Goal: Information Seeking & Learning: Compare options

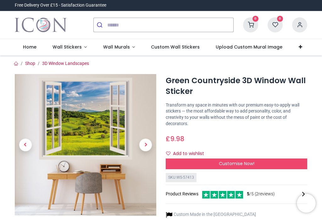
click at [149, 146] on span "Next" at bounding box center [145, 144] width 13 height 13
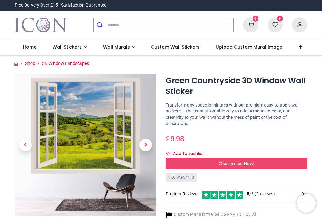
click at [150, 145] on span "Next" at bounding box center [145, 144] width 13 height 13
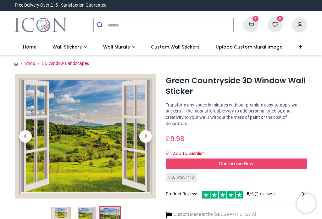
click at [148, 143] on link at bounding box center [145, 135] width 21 height 87
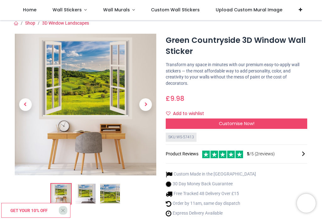
scroll to position [5, 0]
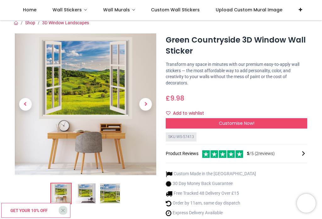
click at [274, 122] on div "Customise Now!" at bounding box center [237, 123] width 142 height 11
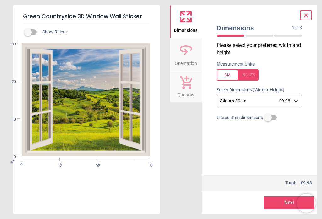
click at [298, 101] on icon at bounding box center [296, 101] width 6 height 6
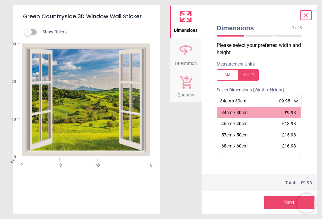
click at [303, 18] on icon at bounding box center [306, 16] width 8 height 8
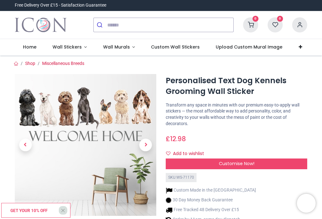
click at [142, 142] on span "Next" at bounding box center [145, 144] width 13 height 13
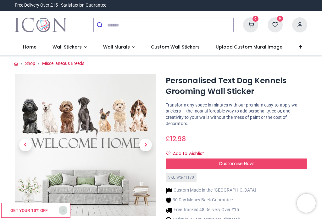
click at [145, 146] on span "Next" at bounding box center [145, 144] width 13 height 13
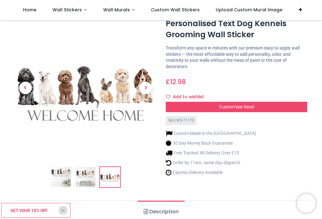
scroll to position [21, 0]
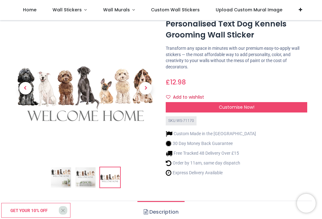
click at [223, 108] on span "Customise Now!" at bounding box center [237, 107] width 36 height 6
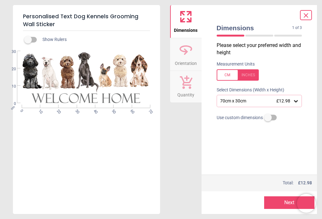
click at [307, 18] on icon at bounding box center [306, 16] width 8 height 8
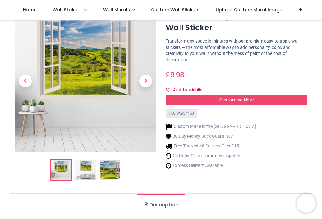
scroll to position [14, 0]
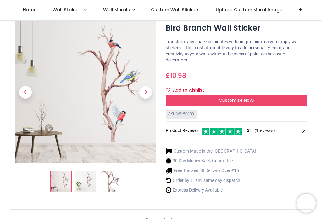
scroll to position [18, 0]
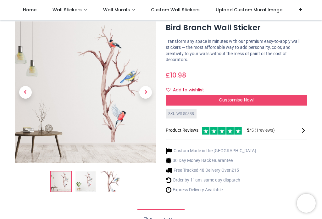
click at [88, 184] on img at bounding box center [85, 181] width 20 height 20
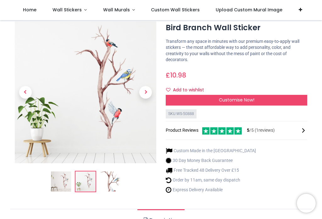
click at [112, 188] on img at bounding box center [110, 181] width 20 height 20
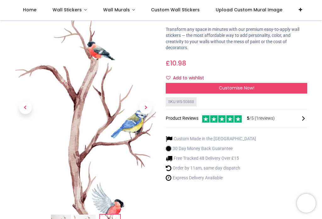
scroll to position [32, 0]
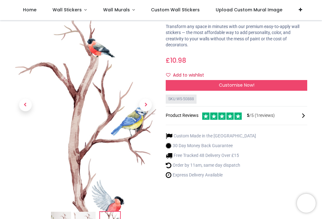
click at [234, 87] on div "Customise Now!" at bounding box center [237, 85] width 142 height 11
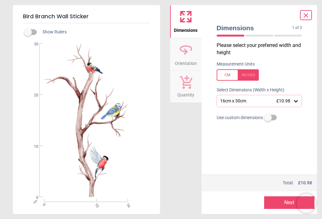
click at [301, 101] on div "16cm x 30cm £10.98" at bounding box center [260, 101] width 86 height 12
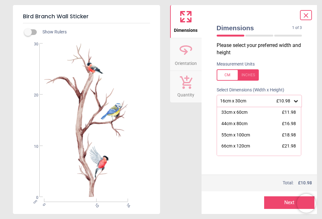
scroll to position [34, 0]
click at [245, 145] on div "66cm x 120cm" at bounding box center [235, 145] width 29 height 6
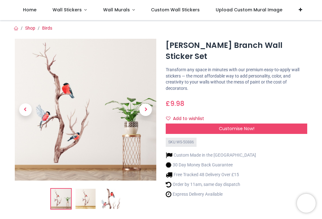
scroll to position [65, 0]
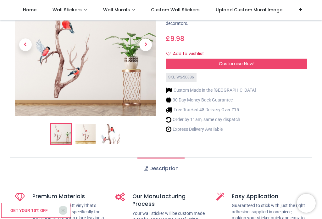
click at [249, 116] on div "Custom Made in the UK 30 Day Money Back Guarantee Free Tracked 48 Delivery Over…" at bounding box center [237, 109] width 142 height 54
click at [231, 126] on li "Express Delivery Available" at bounding box center [211, 129] width 90 height 7
click at [252, 120] on div "Custom Made in the UK 30 Day Money Back Guarantee Free Tracked 48 Delivery Over…" at bounding box center [237, 109] width 142 height 54
click at [235, 126] on li "Express Delivery Available" at bounding box center [211, 129] width 90 height 7
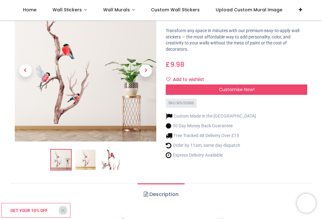
scroll to position [55, 0]
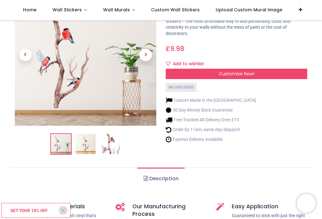
click at [241, 70] on span "Customise Now!" at bounding box center [237, 73] width 36 height 6
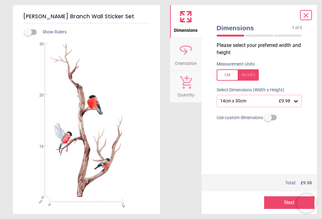
click at [299, 102] on div "14cm x 30cm £9.98" at bounding box center [260, 101] width 86 height 12
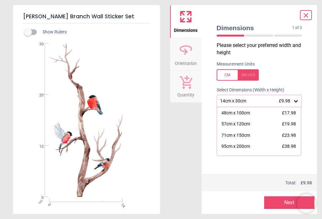
scroll to position [55, 0]
click at [290, 126] on div "57cm x 120cm £19.98" at bounding box center [259, 124] width 84 height 11
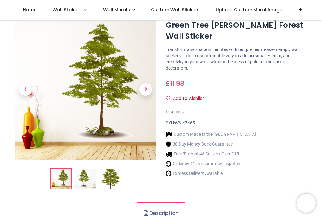
scroll to position [57, 0]
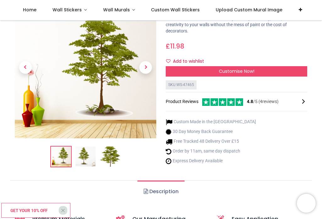
click at [240, 71] on span "Customise Now!" at bounding box center [237, 71] width 36 height 6
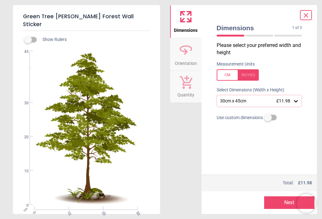
click at [301, 103] on div "30cm x 45cm £11.98" at bounding box center [260, 101] width 86 height 12
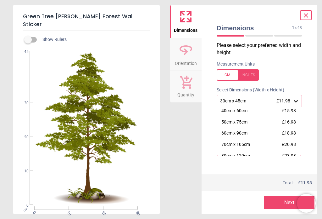
scroll to position [15, 0]
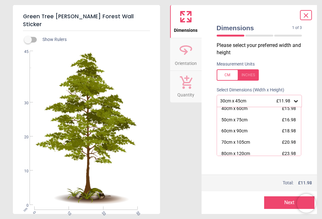
click at [256, 144] on div "70cm x 105cm £20.98" at bounding box center [259, 142] width 84 height 11
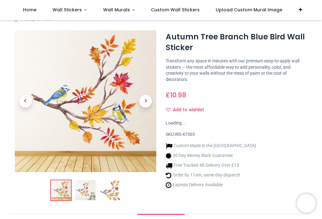
scroll to position [44, 0]
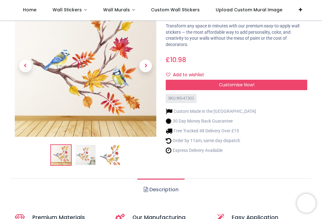
click at [114, 157] on img at bounding box center [110, 155] width 20 height 20
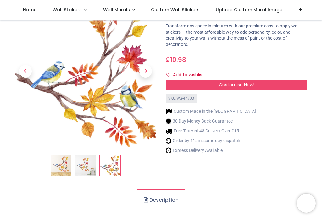
click at [242, 86] on span "Customise Now!" at bounding box center [237, 84] width 36 height 6
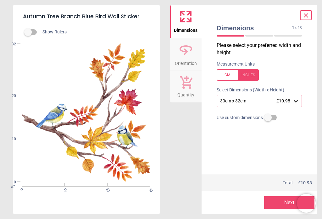
click at [299, 101] on icon at bounding box center [296, 101] width 6 height 6
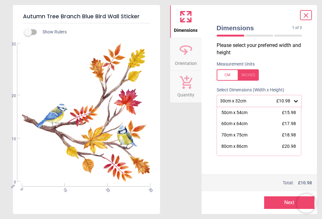
scroll to position [23, 0]
click at [242, 133] on div "70cm x 75cm" at bounding box center [234, 134] width 26 height 6
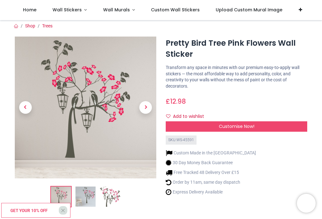
scroll to position [10, 0]
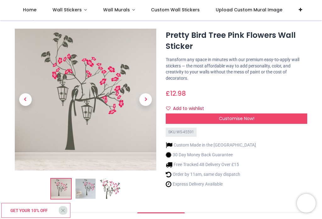
click at [115, 190] on img at bounding box center [110, 188] width 20 height 20
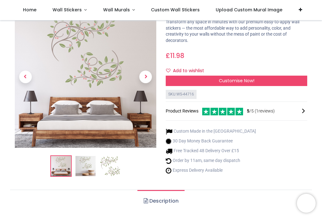
scroll to position [46, 0]
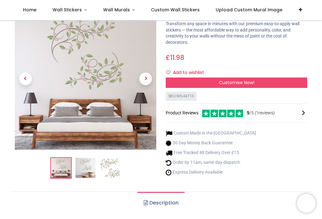
click at [275, 82] on div "Customise Now!" at bounding box center [237, 82] width 142 height 11
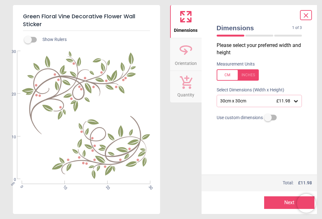
click at [297, 106] on div "30cm x 30cm £11.98" at bounding box center [260, 101] width 86 height 12
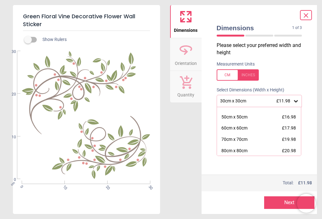
scroll to position [18, 0]
click at [287, 139] on span "£19.98" at bounding box center [289, 139] width 14 height 5
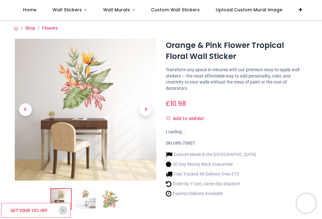
scroll to position [8, 0]
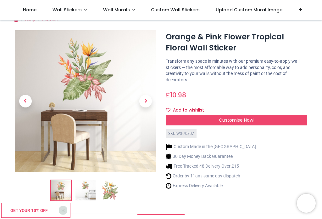
click at [149, 102] on span "Next" at bounding box center [145, 101] width 13 height 13
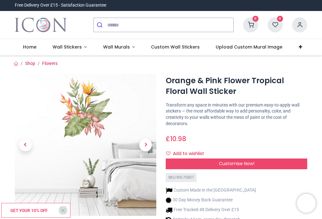
scroll to position [0, 0]
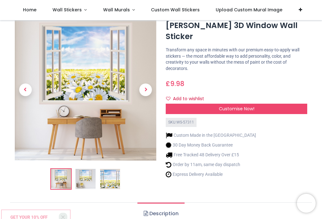
scroll to position [11, 0]
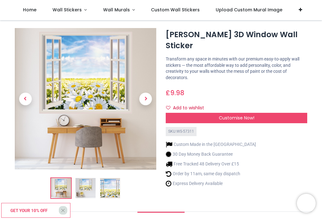
click at [246, 114] on span "Customise Now!" at bounding box center [237, 117] width 36 height 6
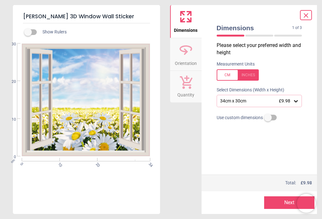
click at [297, 103] on icon at bounding box center [296, 101] width 6 height 6
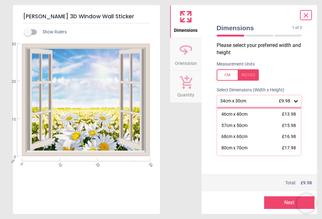
scroll to position [9, 0]
click at [252, 138] on div "68cm x 60cm £16.98" at bounding box center [259, 136] width 84 height 11
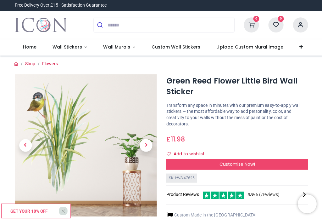
click at [240, 164] on span "Customise Now!" at bounding box center [237, 163] width 36 height 6
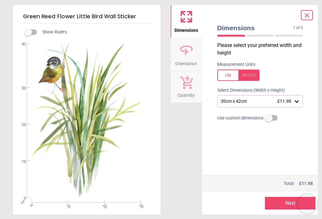
click at [296, 103] on div "30cm x 42cm £11.98" at bounding box center [260, 101] width 86 height 12
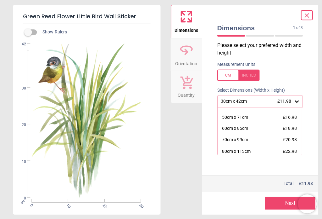
scroll to position [18, 0]
click at [259, 132] on div "60cm x 85cm £18.98" at bounding box center [259, 127] width 84 height 11
